Goal: Find specific page/section

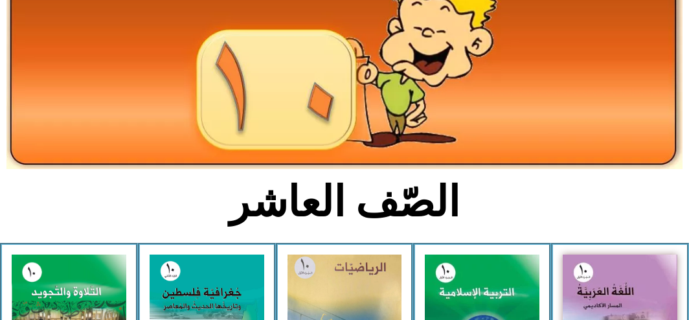
scroll to position [209, 0]
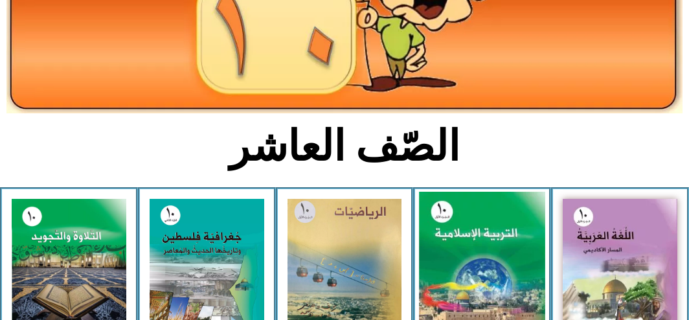
click at [492, 201] on img at bounding box center [483, 269] width 126 height 157
click at [449, 288] on img at bounding box center [483, 269] width 126 height 157
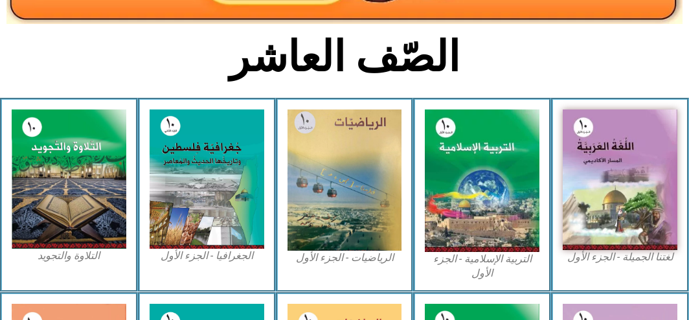
scroll to position [305, 0]
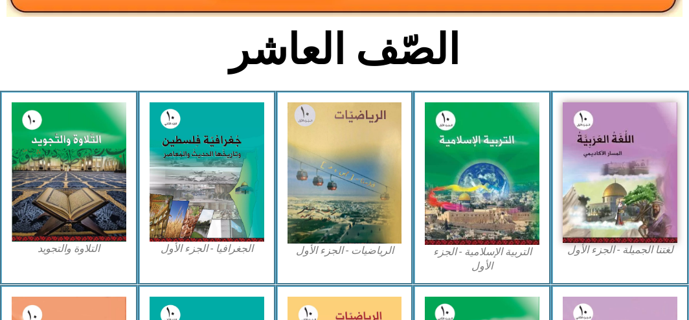
click at [484, 245] on figcaption "التربية الإسلامية - الجزء الأول" at bounding box center [482, 259] width 115 height 29
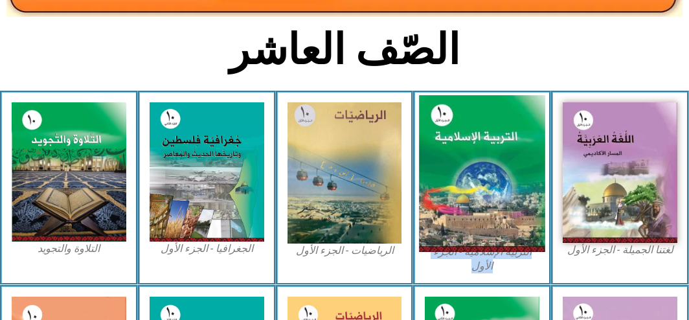
click at [489, 116] on img at bounding box center [483, 173] width 126 height 157
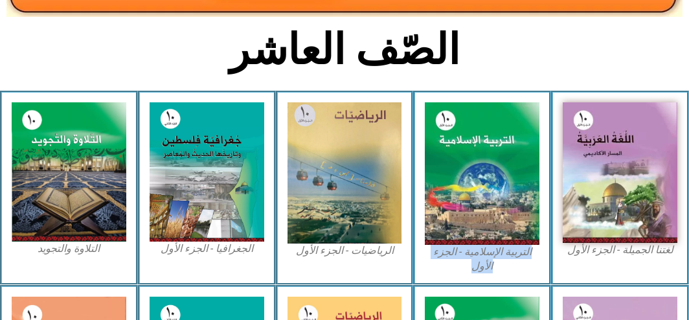
click at [477, 245] on figcaption "التربية الإسلامية - الجزء الأول" at bounding box center [482, 259] width 115 height 29
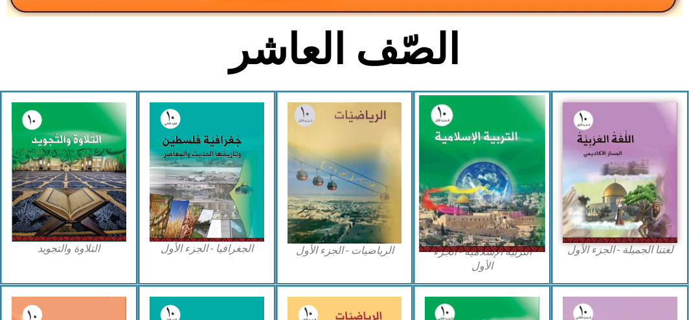
click at [484, 185] on img at bounding box center [483, 173] width 126 height 157
click at [517, 168] on img at bounding box center [483, 173] width 126 height 157
click at [517, 164] on img at bounding box center [483, 173] width 126 height 157
click at [517, 163] on img at bounding box center [483, 173] width 126 height 157
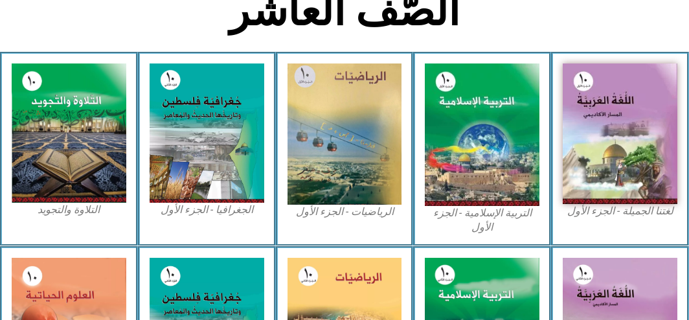
scroll to position [354, 0]
